Goal: Manage account settings

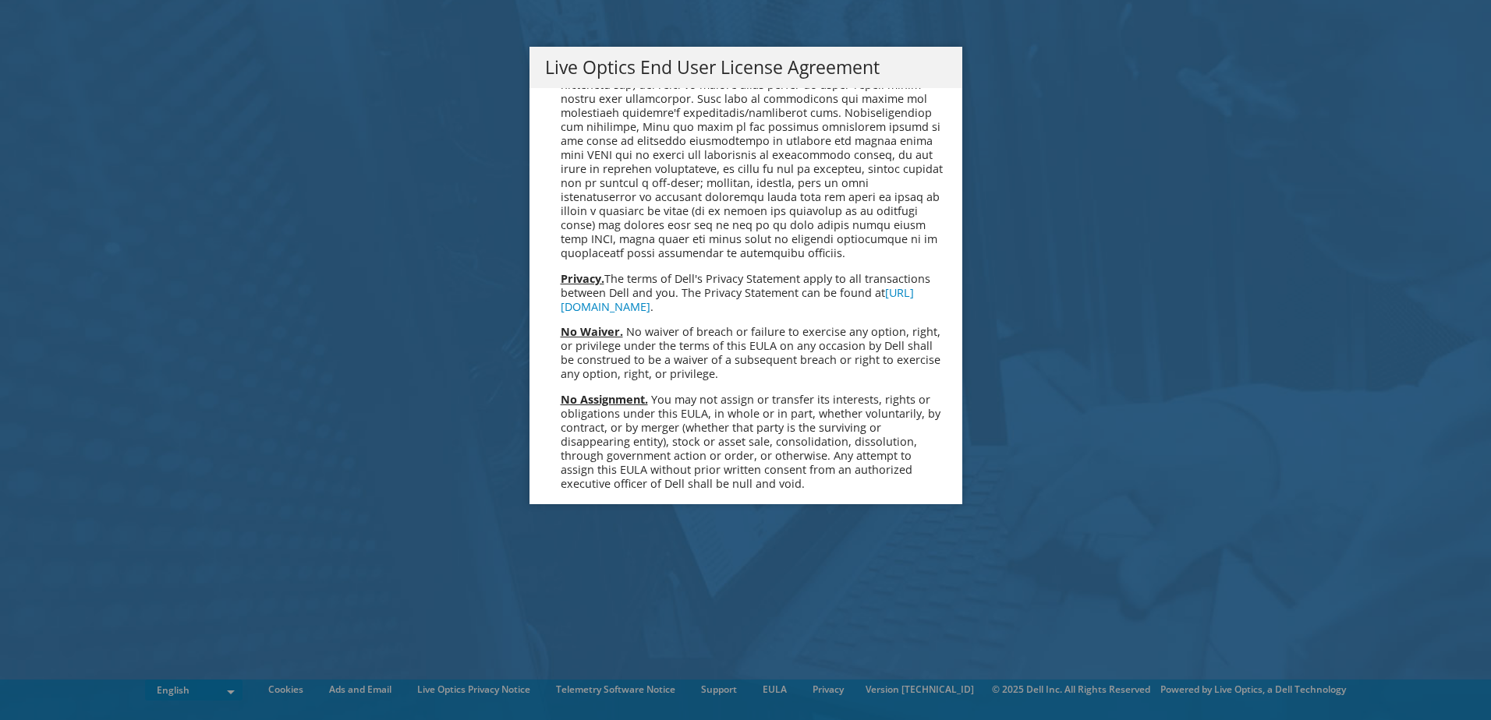
scroll to position [5896, 0]
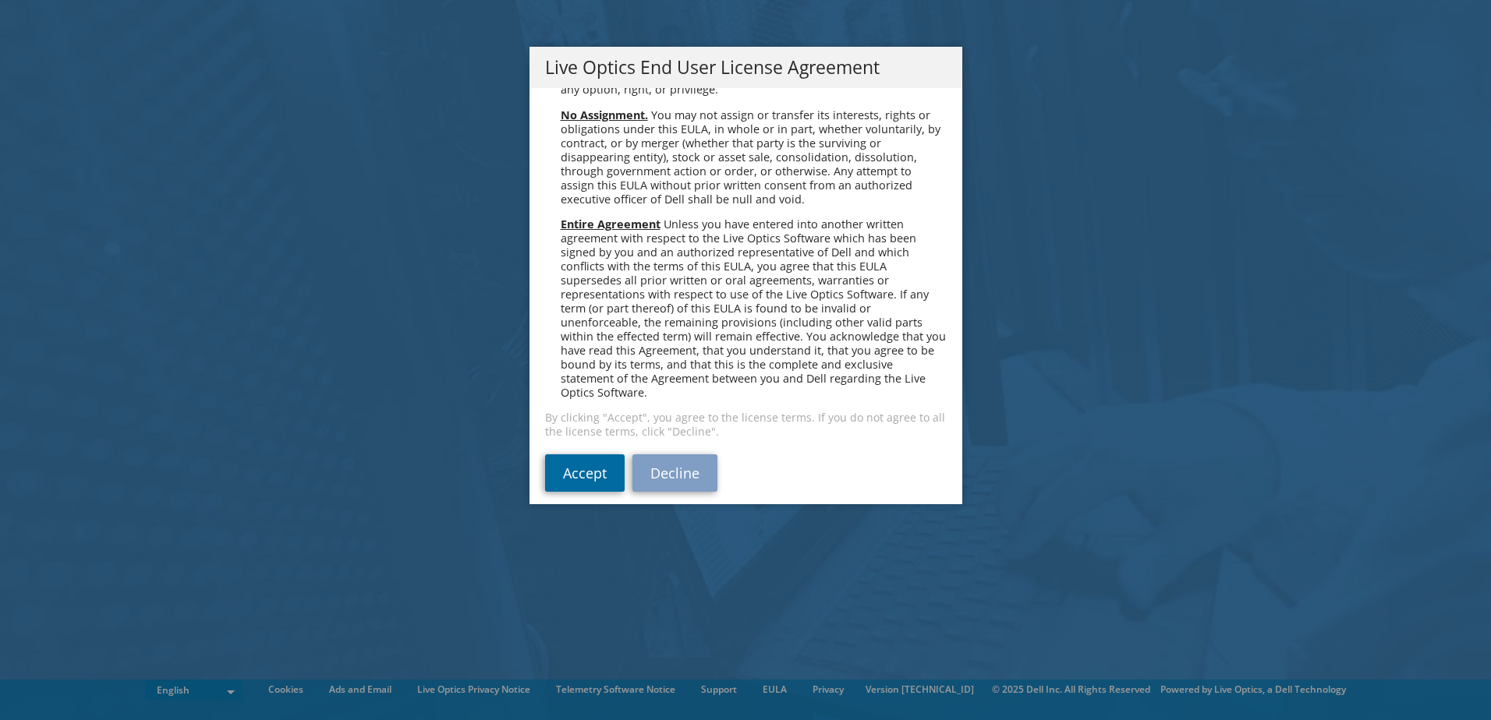
click at [566, 468] on link "Accept" at bounding box center [585, 473] width 80 height 37
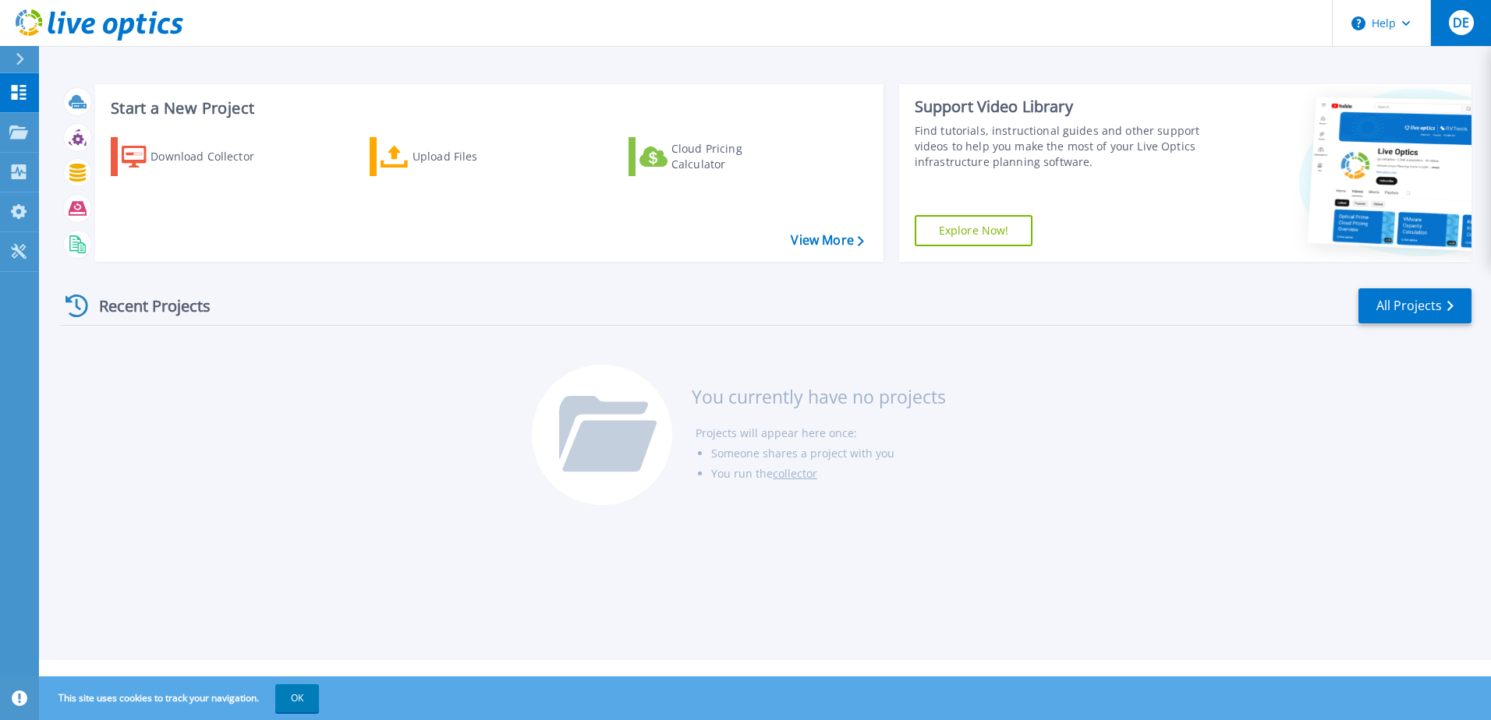
click at [1477, 32] on button "DE" at bounding box center [1460, 23] width 61 height 46
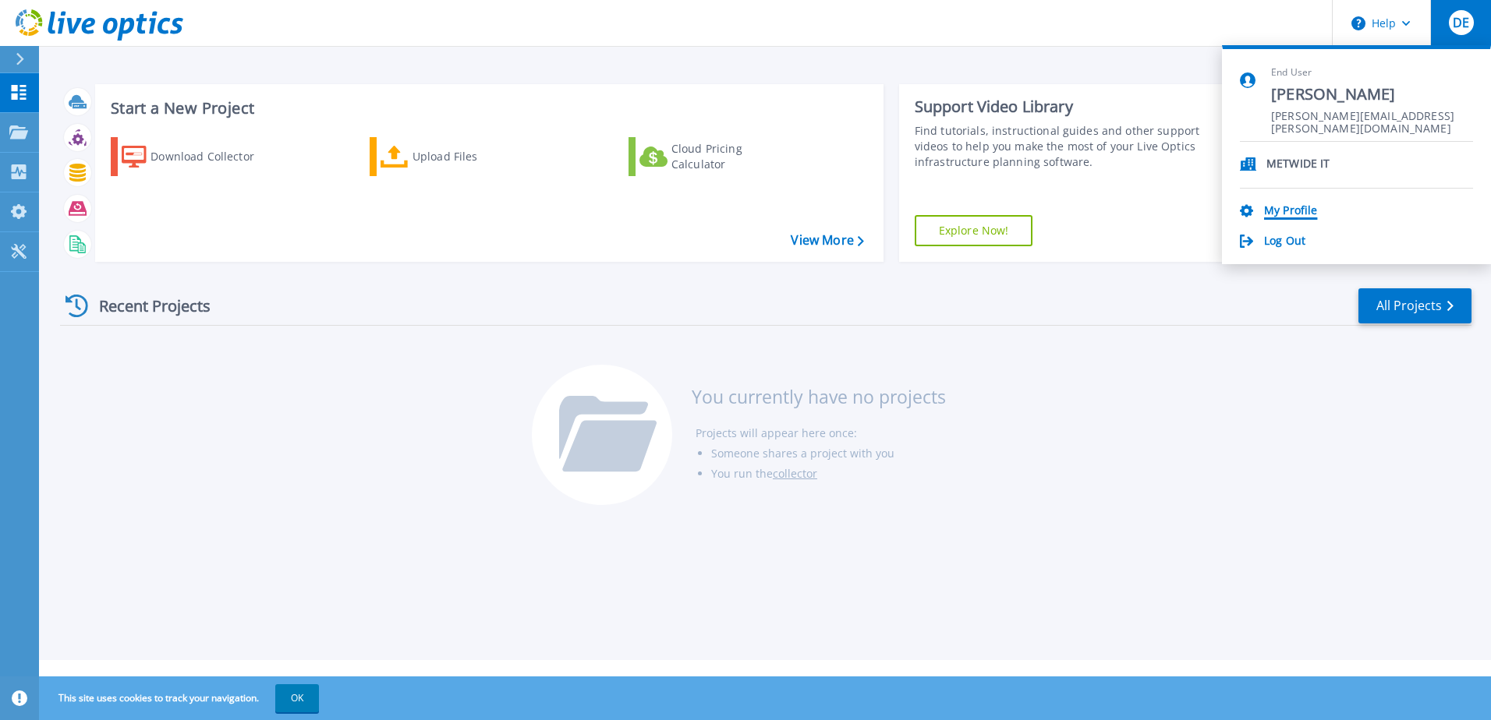
click at [1300, 211] on link "My Profile" at bounding box center [1290, 211] width 53 height 15
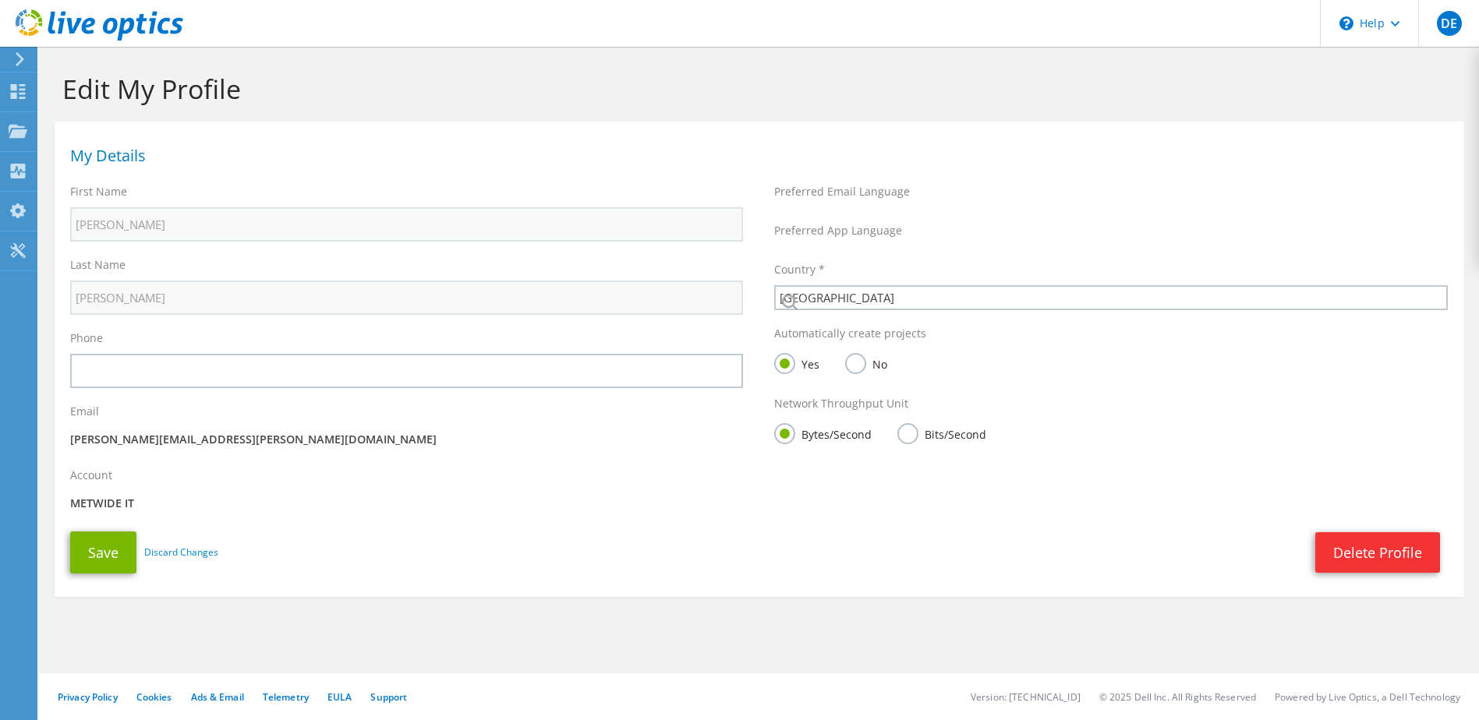
select select "12"
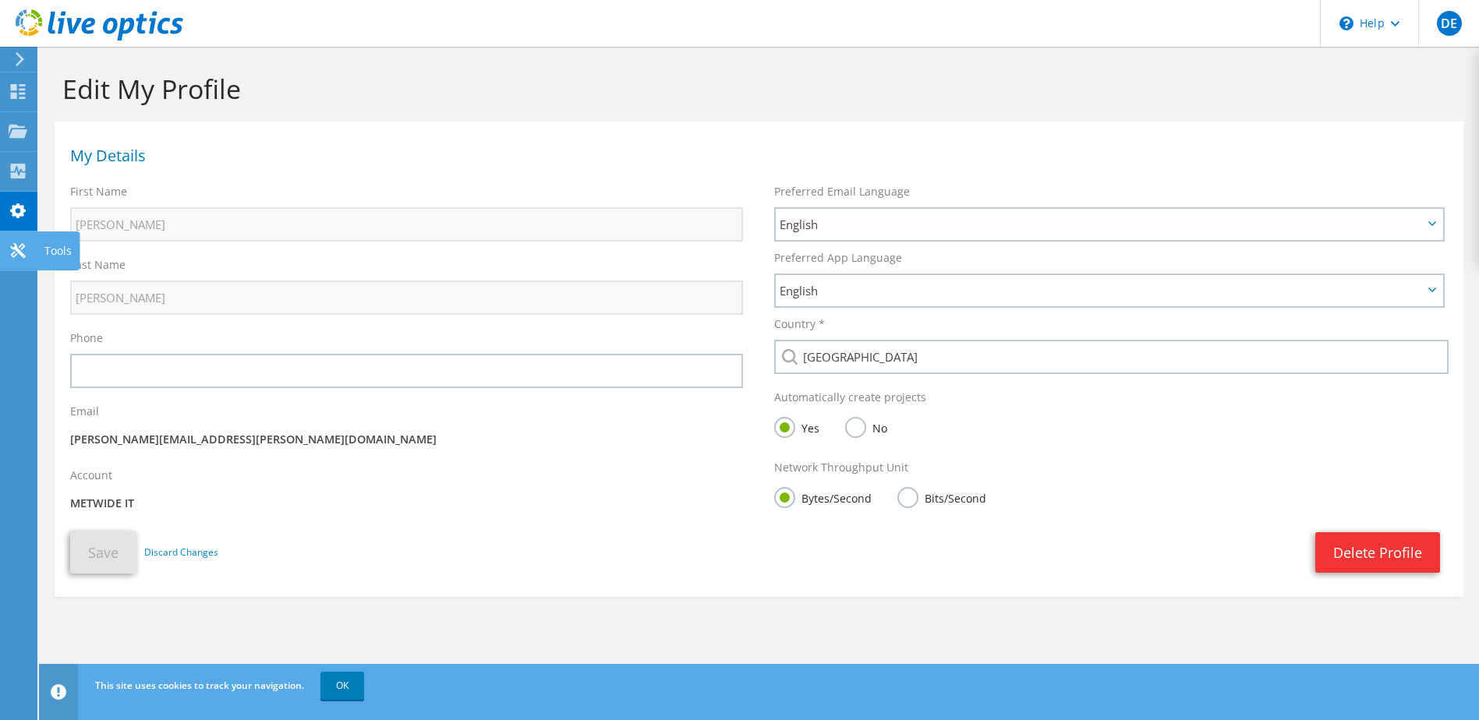
click at [10, 251] on icon at bounding box center [18, 250] width 19 height 15
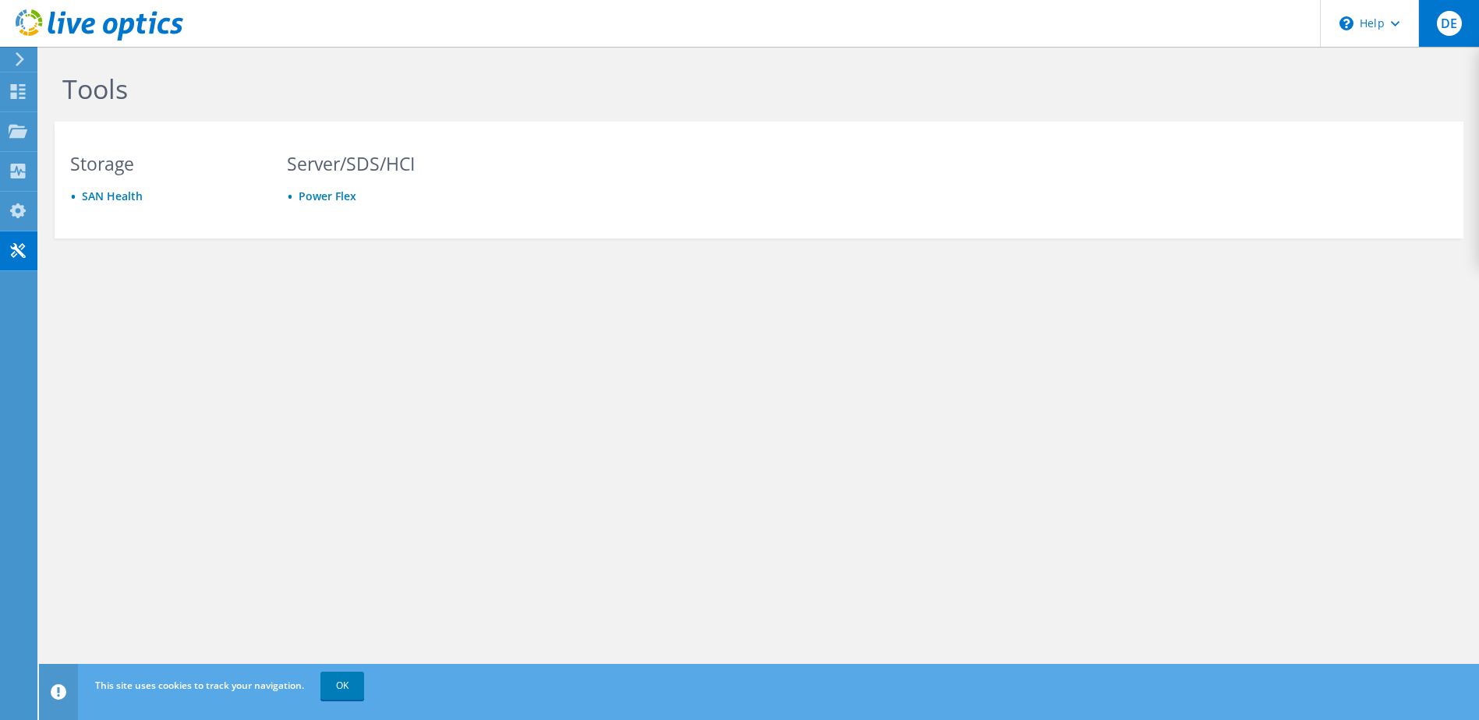
click at [1456, 16] on span "DE" at bounding box center [1449, 23] width 25 height 25
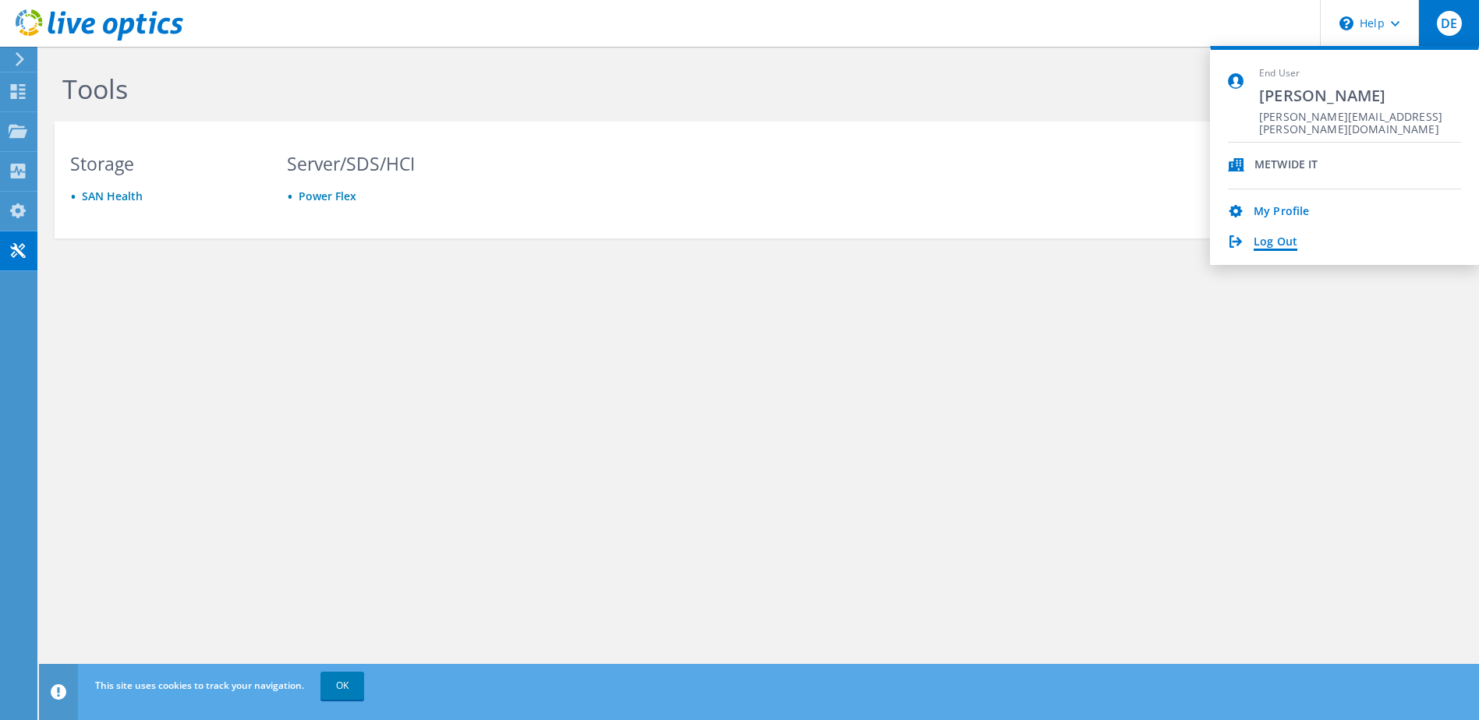
click at [1276, 247] on link "Log Out" at bounding box center [1276, 242] width 44 height 15
